Goal: Task Accomplishment & Management: Manage account settings

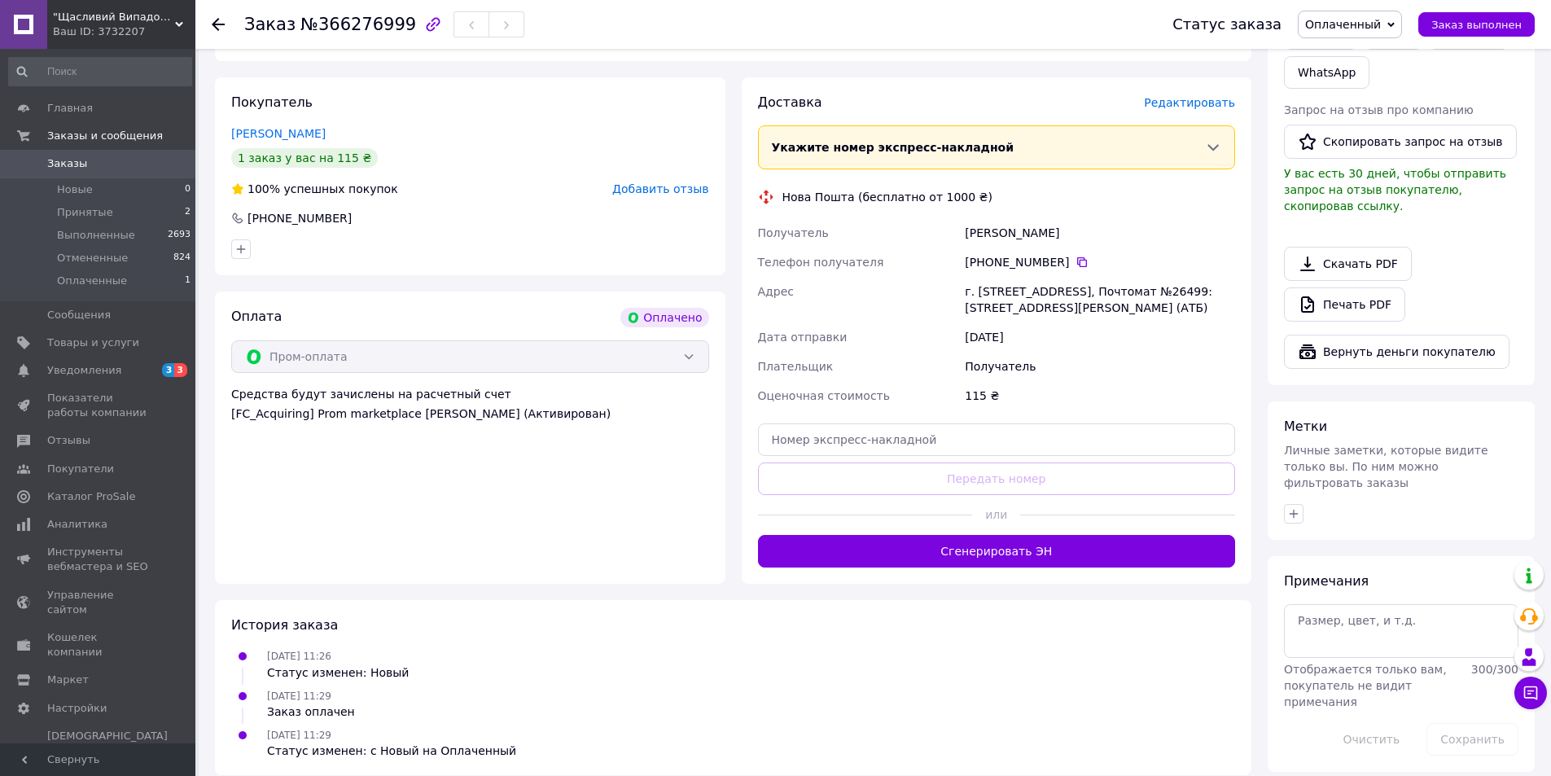
scroll to position [465, 0]
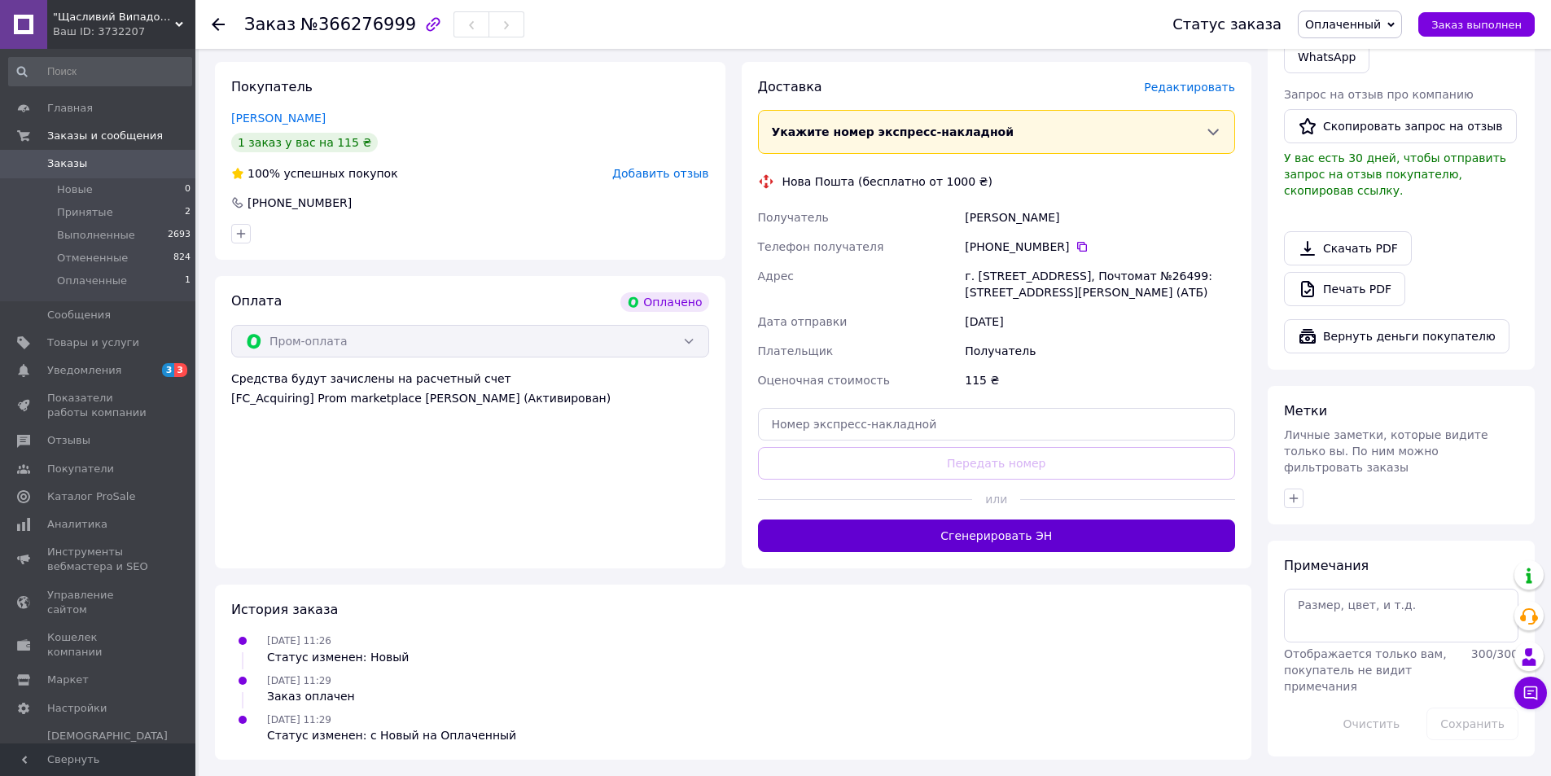
click at [1165, 540] on button "Сгенерировать ЭН" at bounding box center [997, 535] width 478 height 33
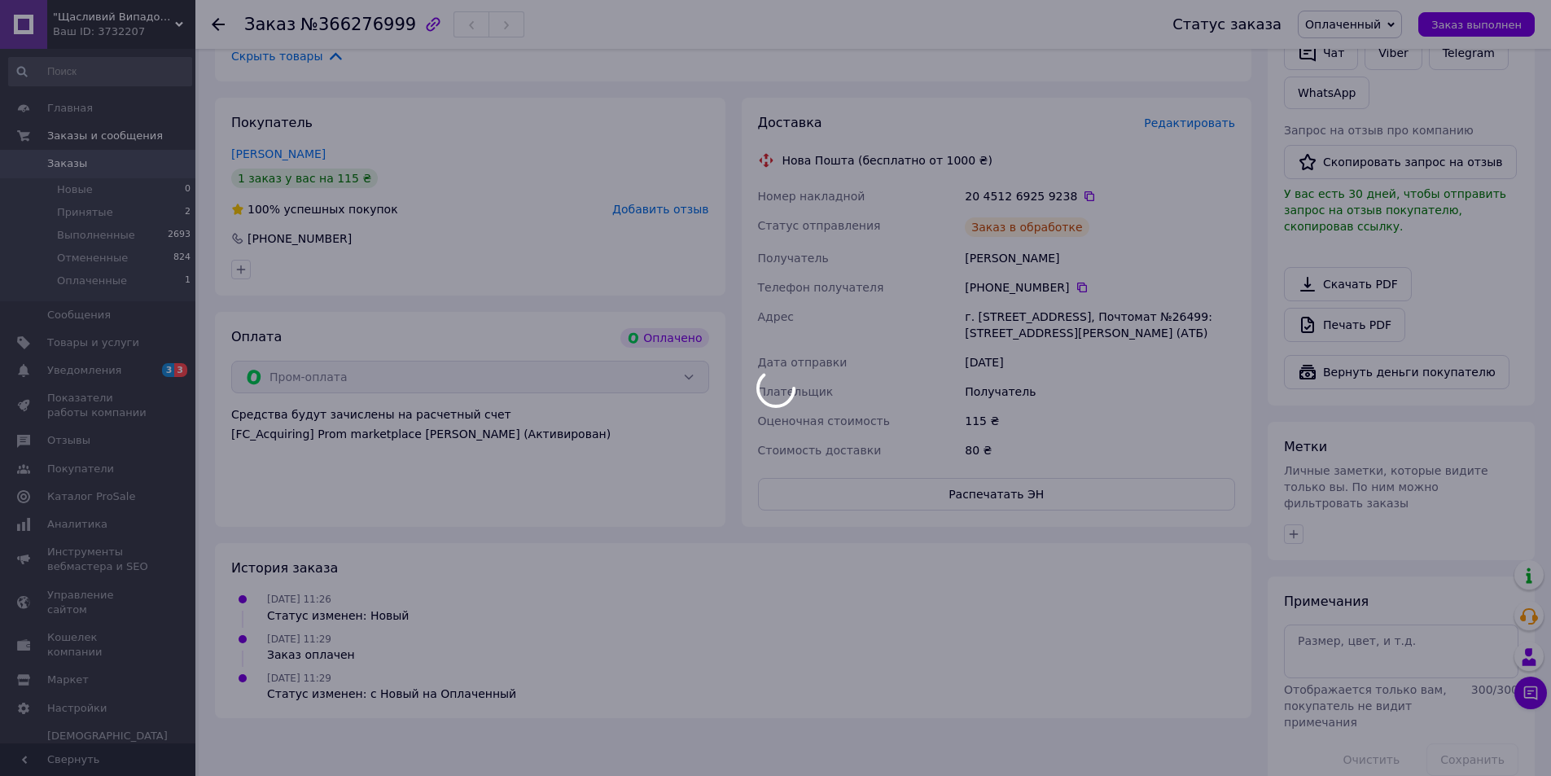
scroll to position [426, 0]
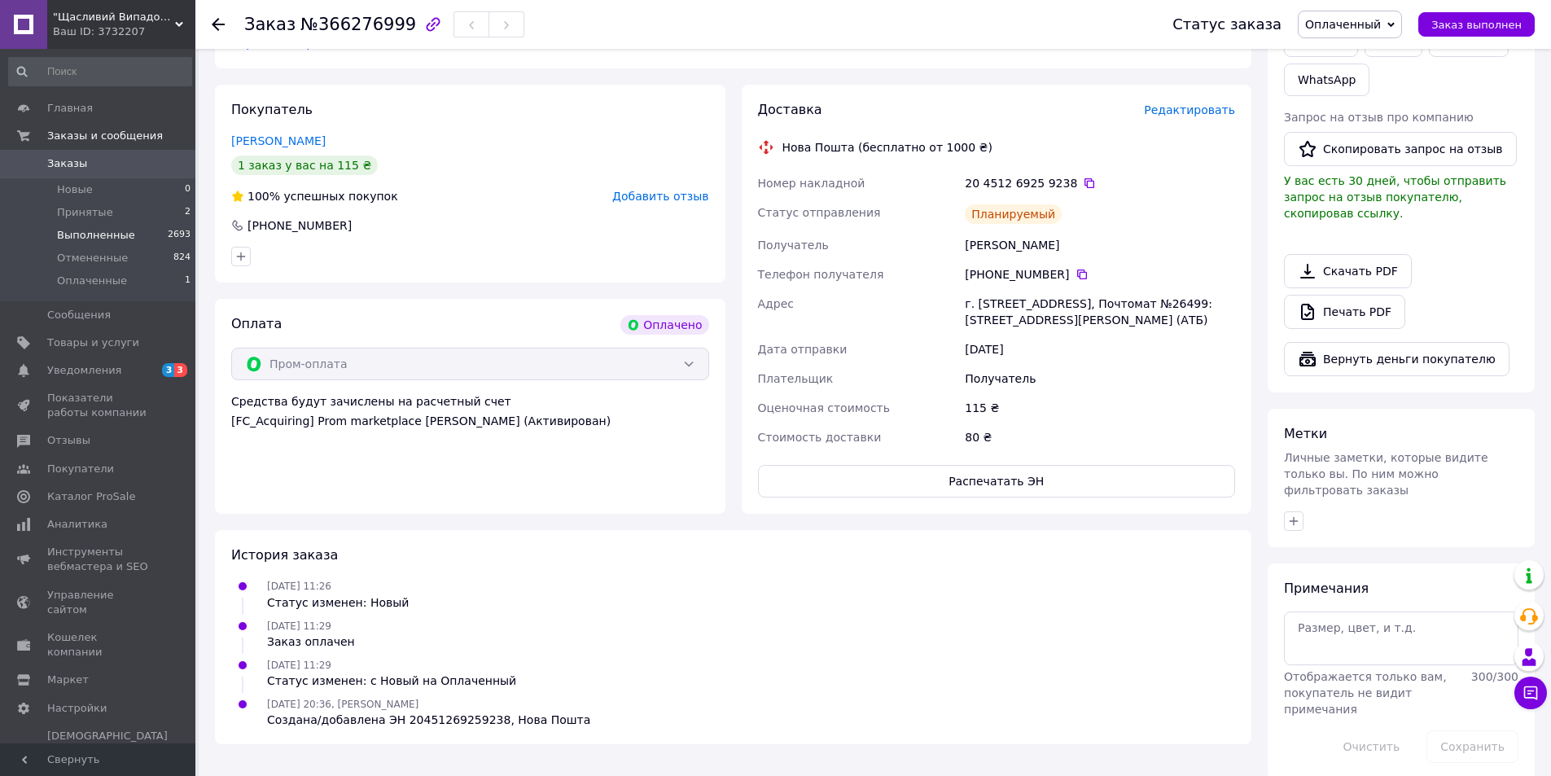
click at [135, 224] on li "Выполненные 2693" at bounding box center [100, 235] width 200 height 23
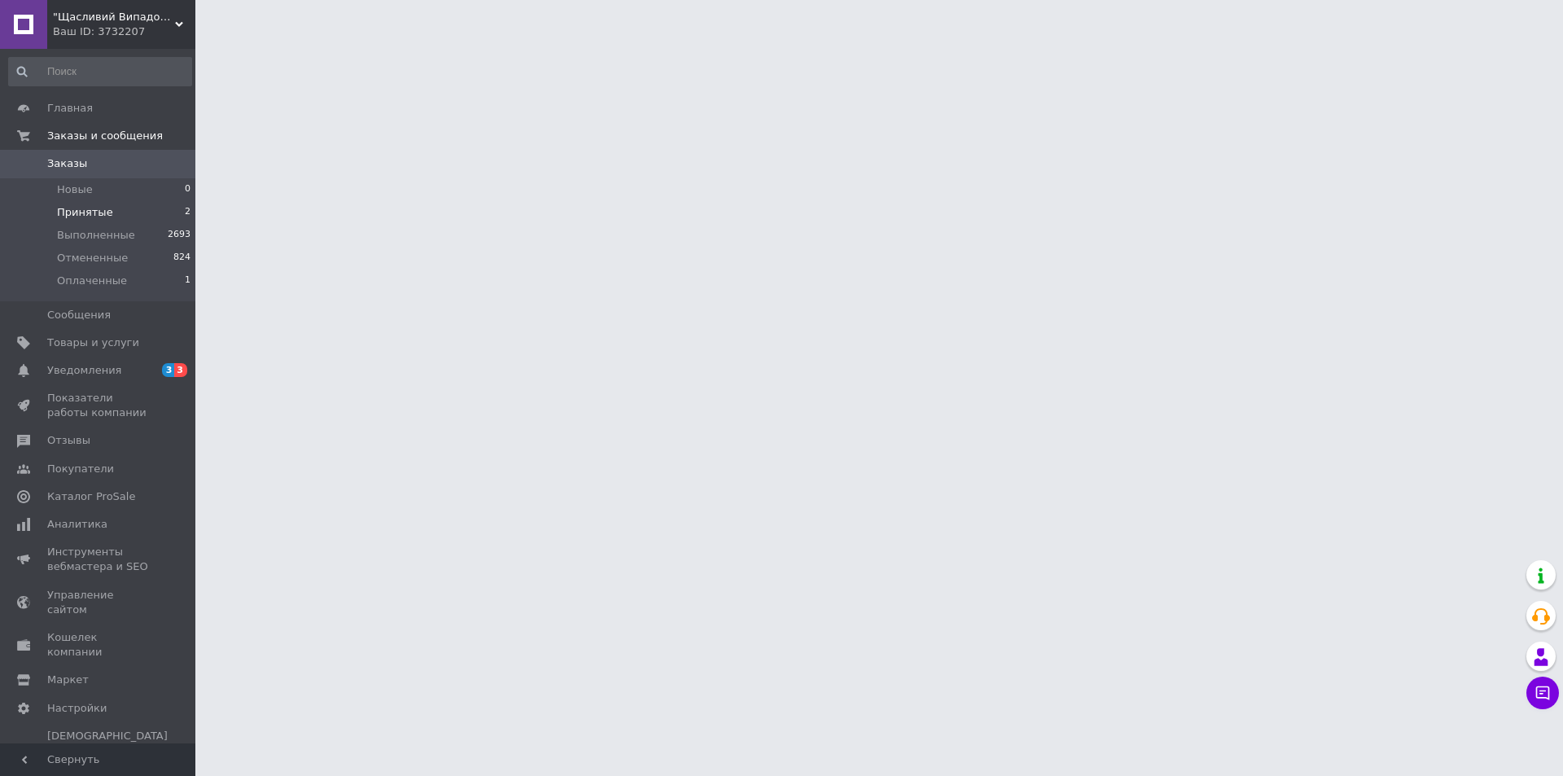
click at [135, 212] on li "Принятые 2" at bounding box center [100, 212] width 200 height 23
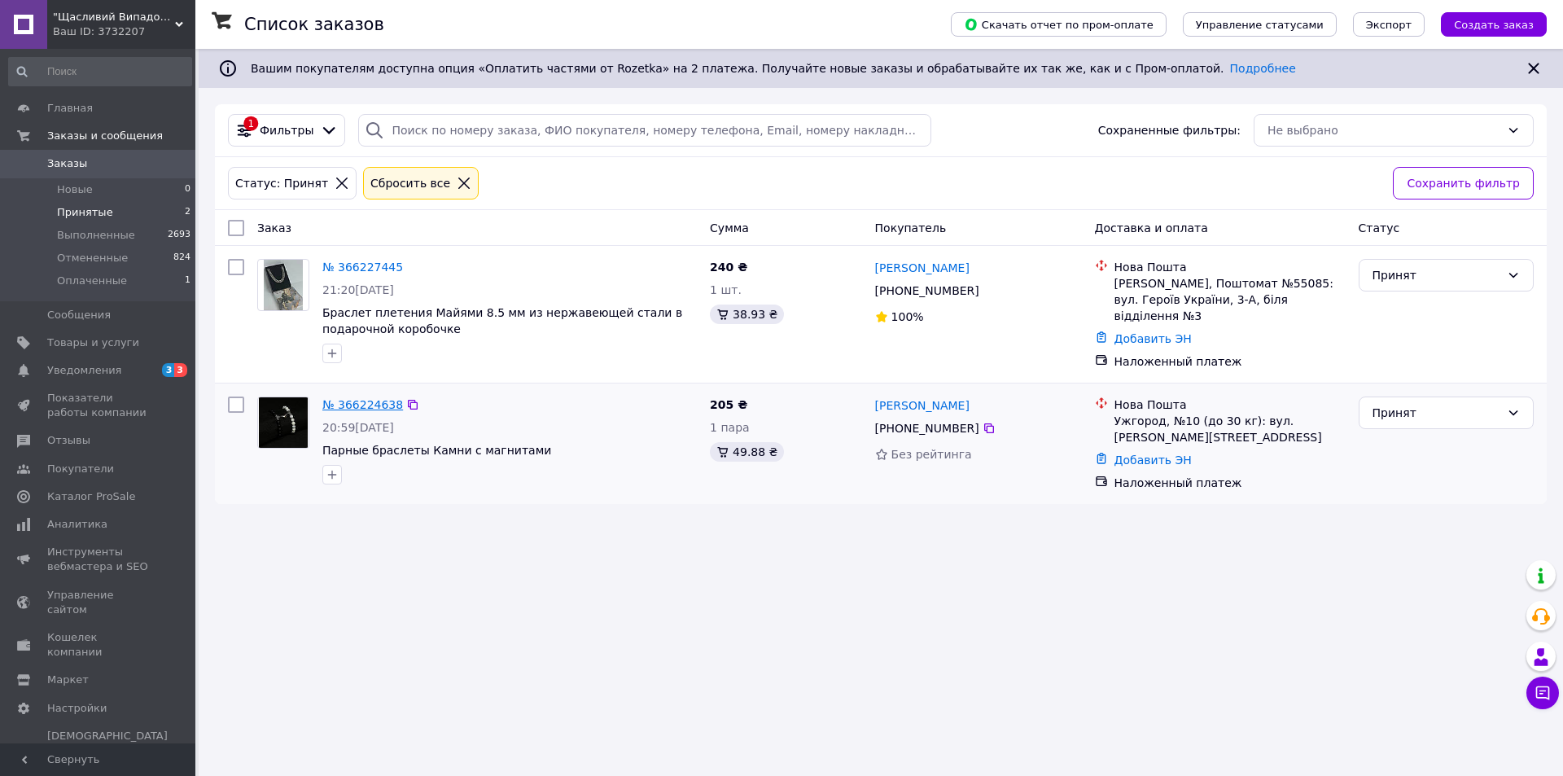
click at [382, 398] on link "№ 366224638" at bounding box center [362, 404] width 81 height 13
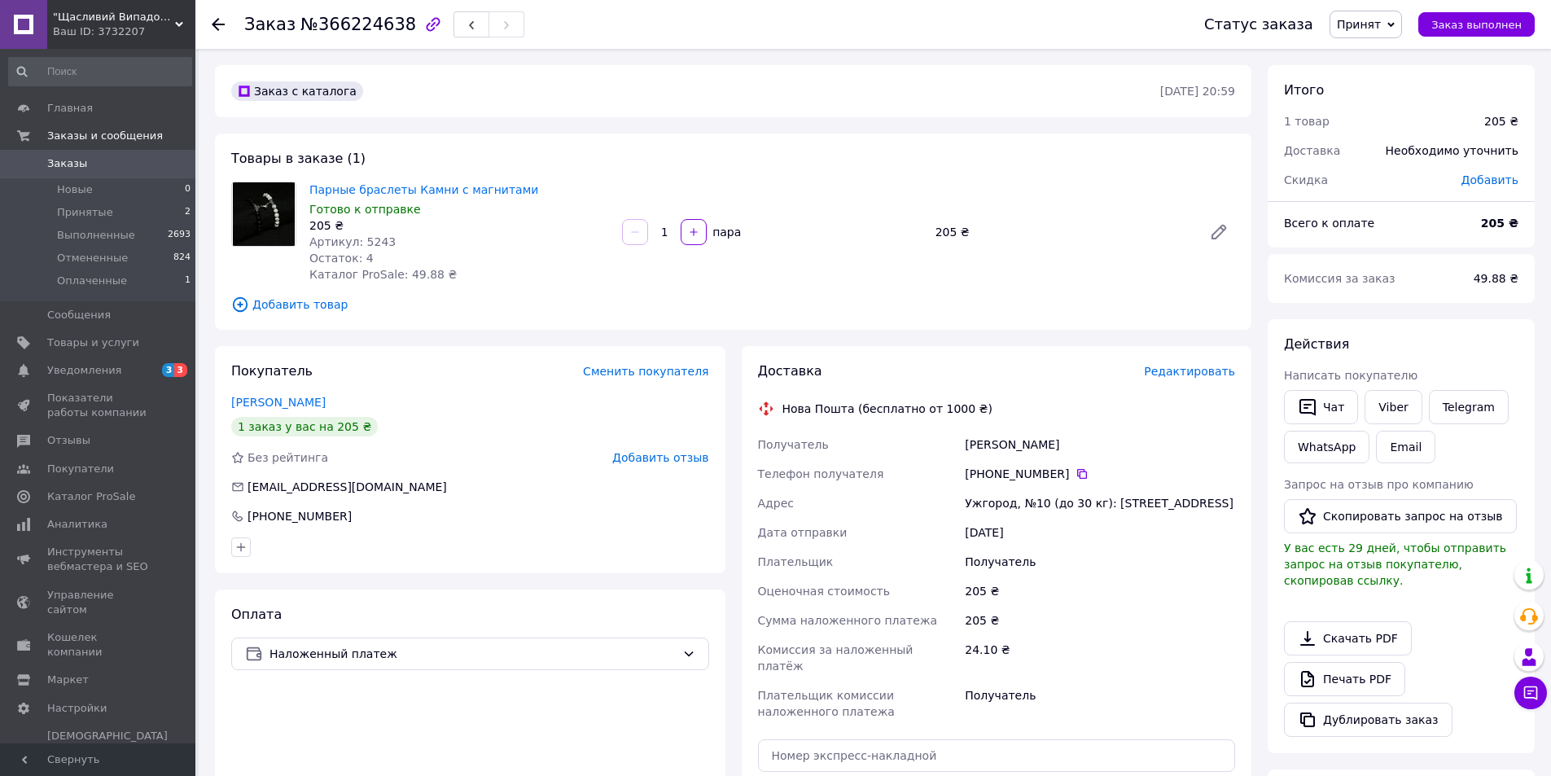
click at [1205, 372] on span "Редактировать" at bounding box center [1189, 371] width 91 height 13
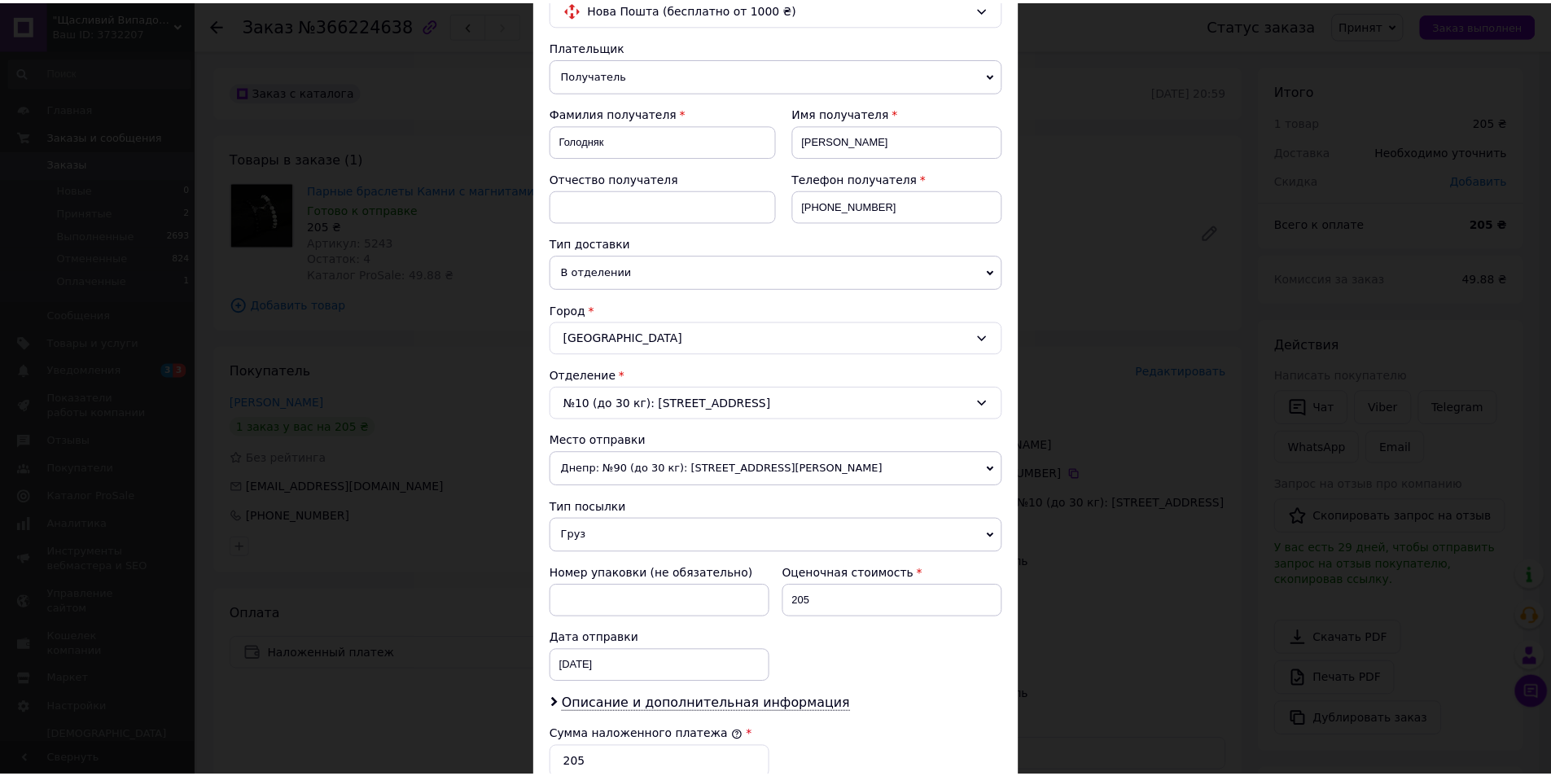
scroll to position [466, 0]
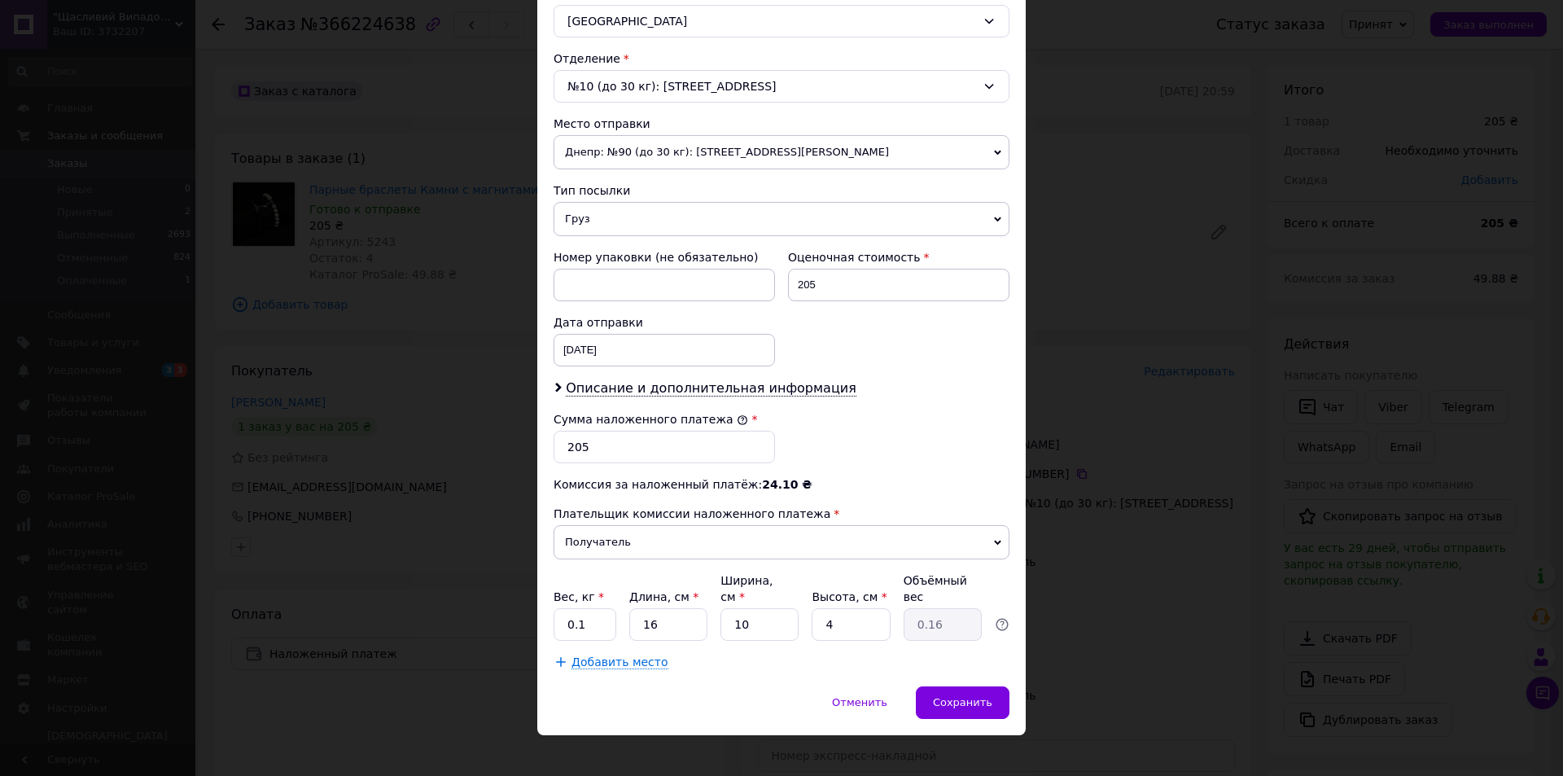
click at [1243, 399] on div "× Редактирование доставки Способ доставки Нова Пошта (бесплатно от 1000 ₴) Плат…" at bounding box center [781, 388] width 1563 height 776
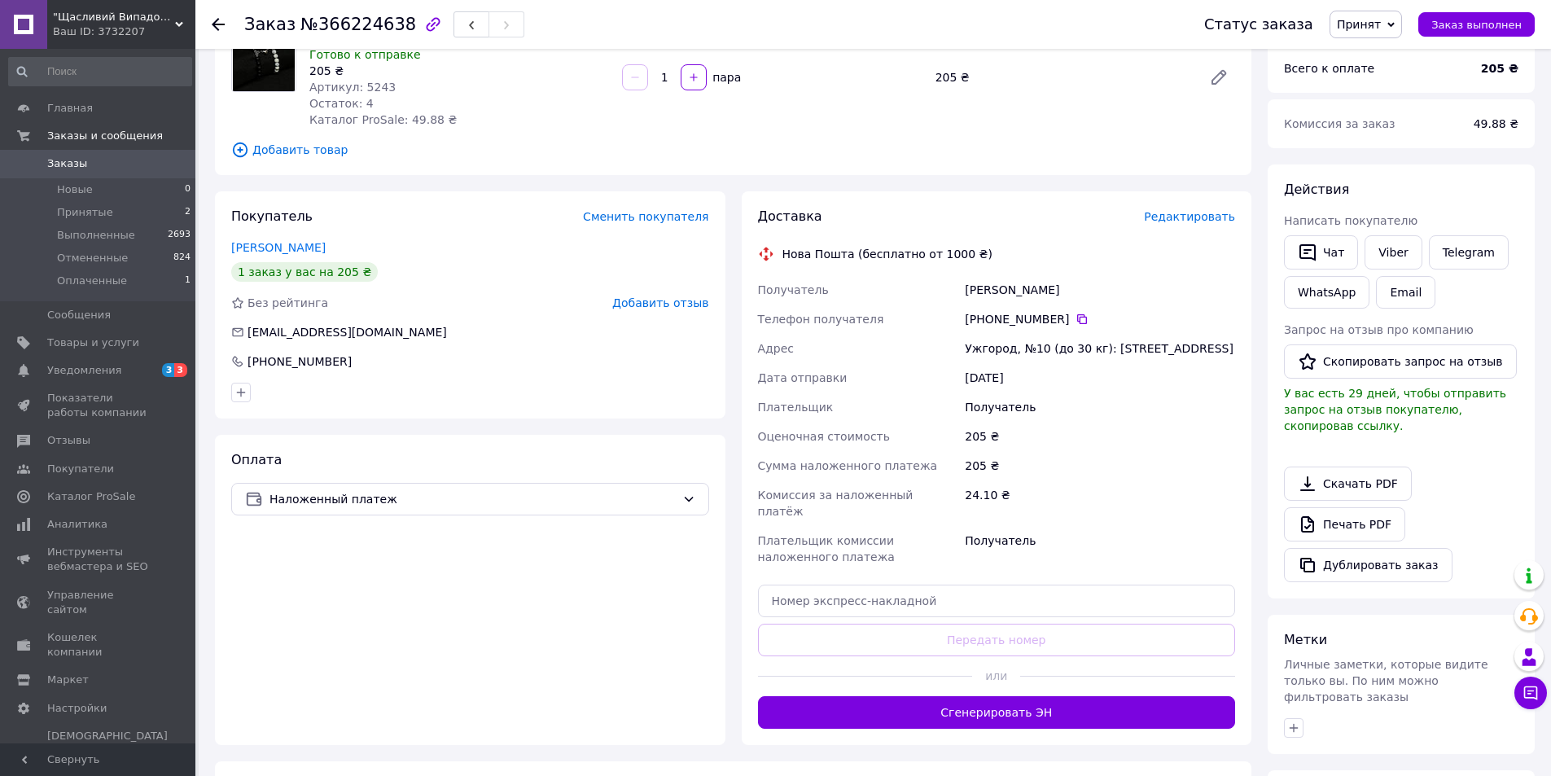
scroll to position [244, 0]
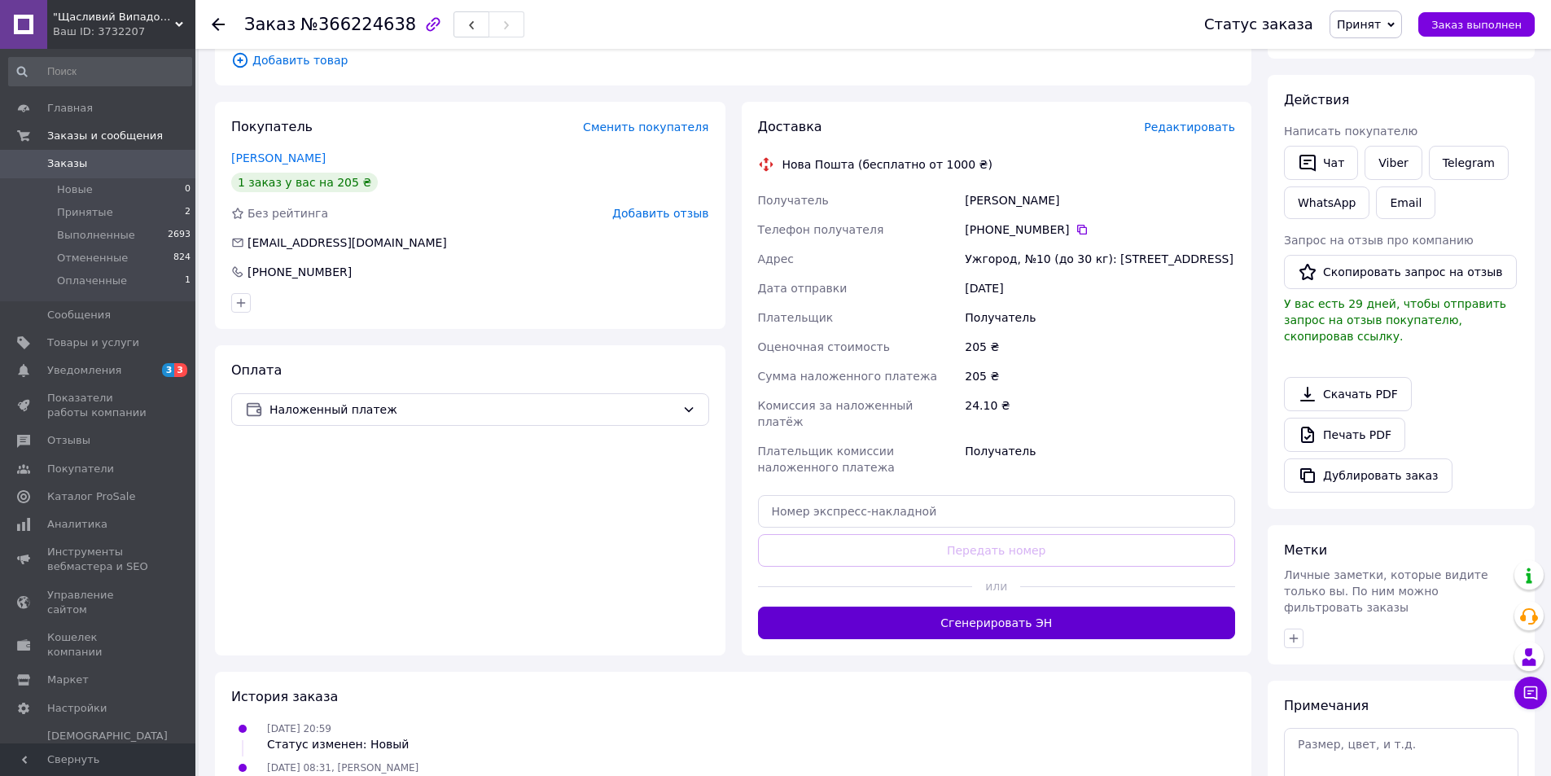
click at [1045, 606] on button "Сгенерировать ЭН" at bounding box center [997, 622] width 478 height 33
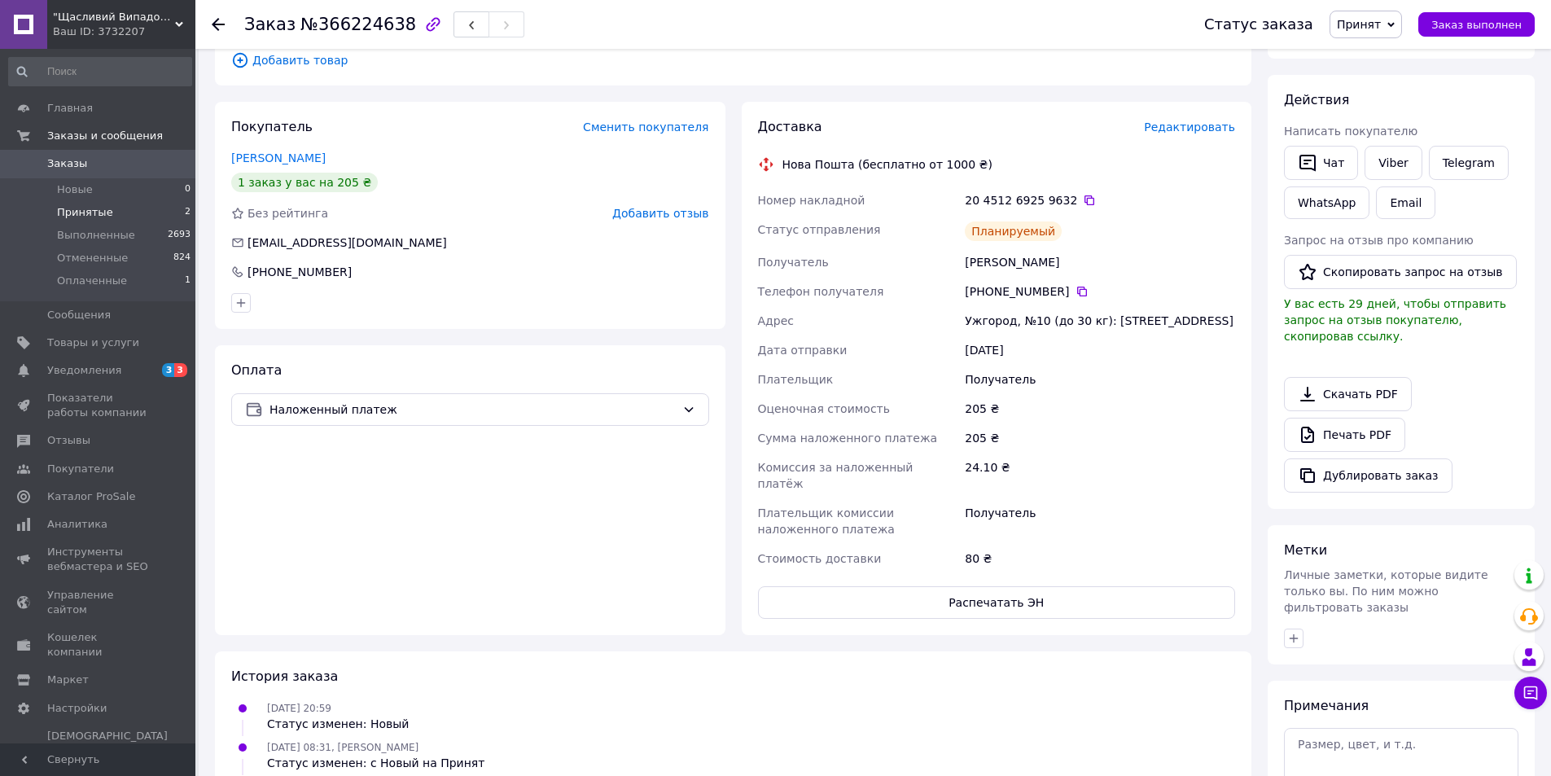
click at [173, 206] on li "Принятые 2" at bounding box center [100, 212] width 200 height 23
